Goal: Transaction & Acquisition: Purchase product/service

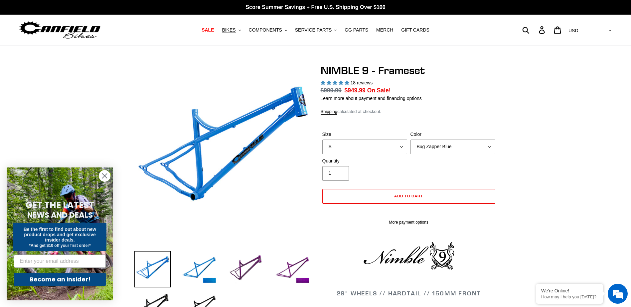
select select "highest-rating"
click at [395, 148] on select "S M L XL" at bounding box center [364, 147] width 85 height 15
select select "L"
click at [322, 140] on select "S M L XL" at bounding box center [364, 147] width 85 height 15
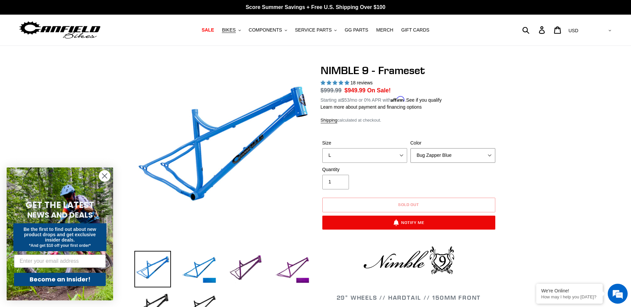
click at [452, 151] on select "Bug Zapper Blue Purple Haze -Sold Out Galaxy Black" at bounding box center [452, 155] width 85 height 15
click at [410, 148] on select "Bug Zapper Blue Purple Haze -Sold Out Galaxy Black" at bounding box center [452, 155] width 85 height 15
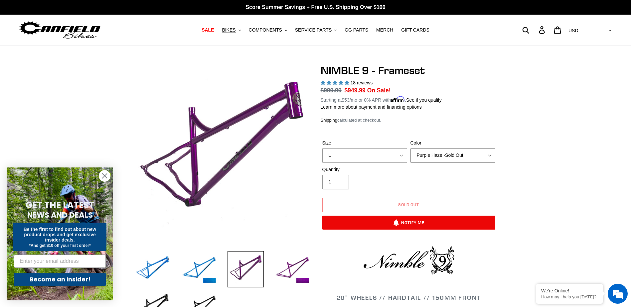
click at [451, 153] on select "Bug Zapper Blue Purple Haze -Sold Out Galaxy Black" at bounding box center [452, 155] width 85 height 15
select select "Galaxy Black"
click at [410, 148] on select "Bug Zapper Blue Purple Haze -Sold Out Galaxy Black" at bounding box center [452, 155] width 85 height 15
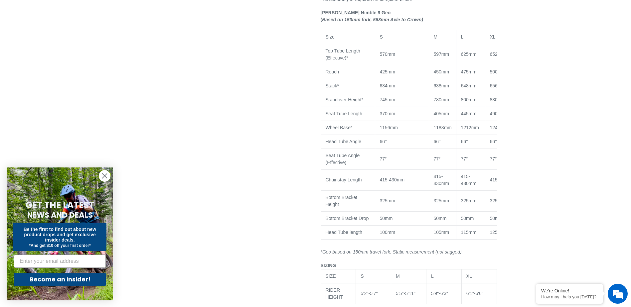
scroll to position [499, 0]
